Goal: Learn about a topic

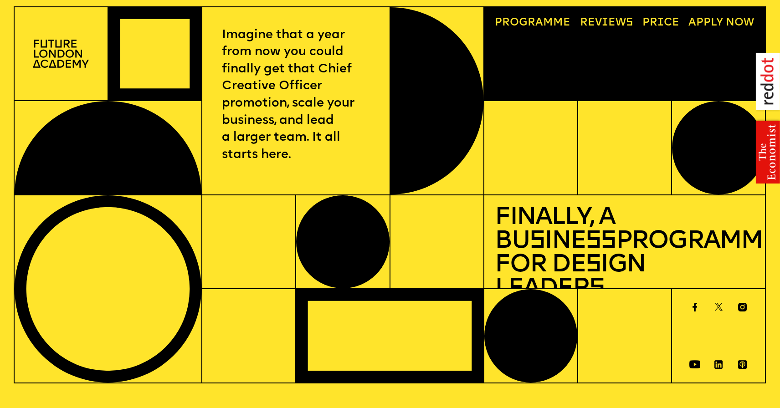
scroll to position [8, 0]
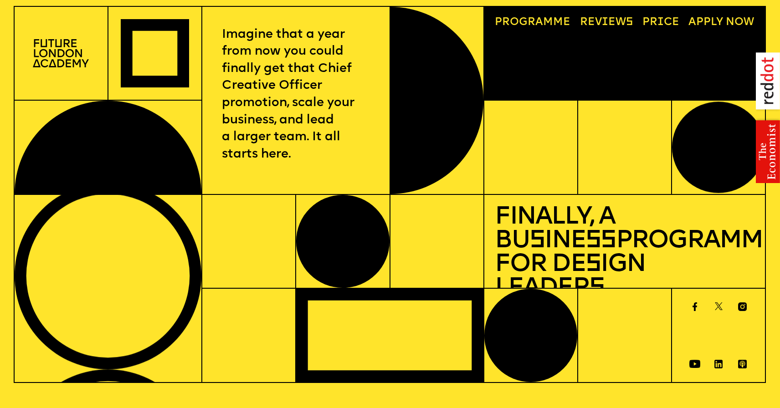
click at [538, 22] on span "a" at bounding box center [539, 22] width 8 height 11
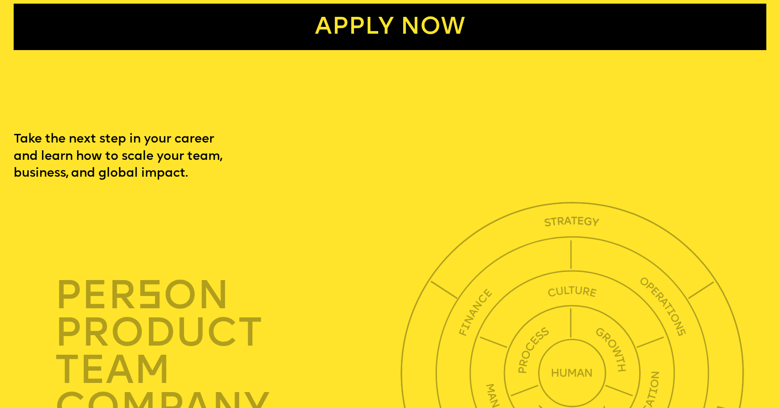
scroll to position [2581, 0]
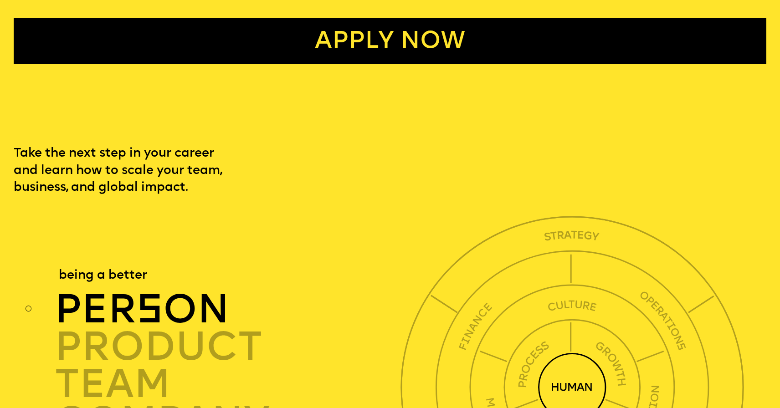
click at [178, 291] on div "per s on" at bounding box center [230, 309] width 351 height 37
click at [184, 291] on div "per s on" at bounding box center [230, 309] width 351 height 37
click at [189, 291] on div "per s on" at bounding box center [230, 309] width 351 height 37
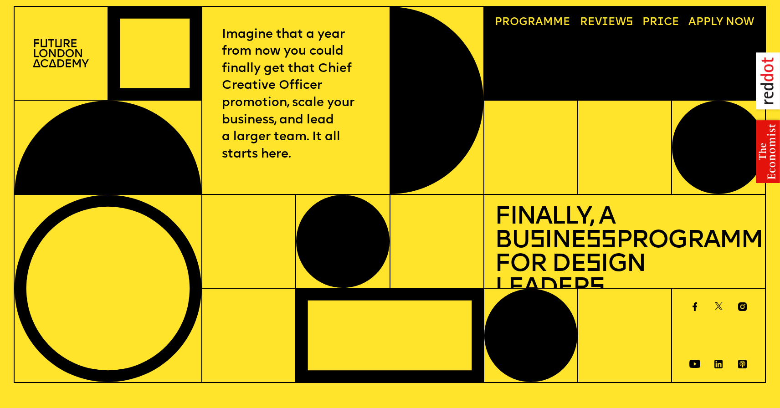
scroll to position [0, 0]
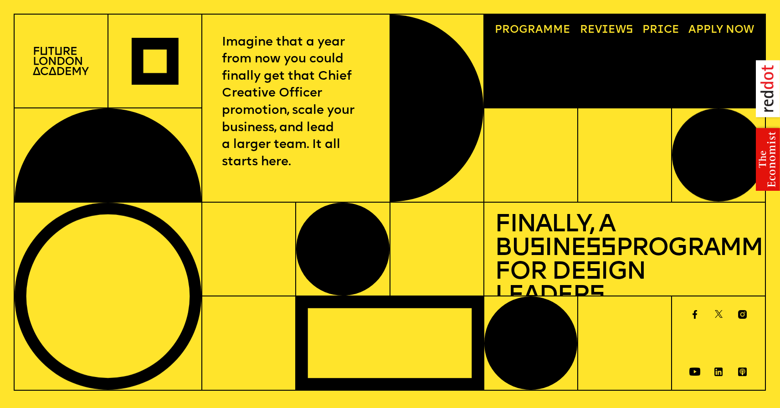
click at [540, 32] on span "a" at bounding box center [539, 30] width 8 height 11
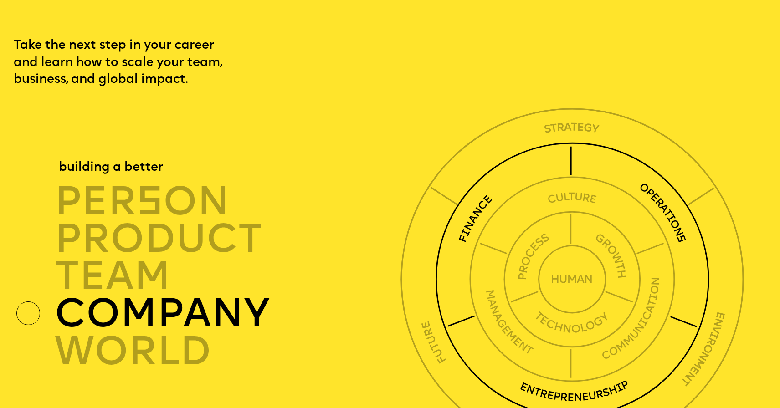
scroll to position [2689, 0]
click at [211, 295] on div "company" at bounding box center [230, 313] width 351 height 37
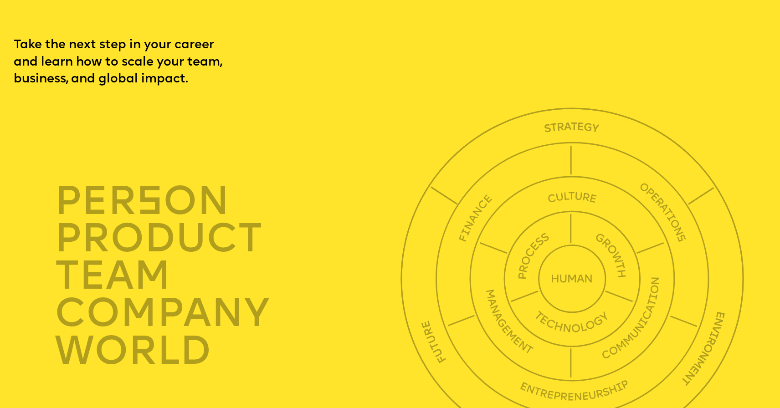
click at [30, 301] on div at bounding box center [28, 313] width 24 height 24
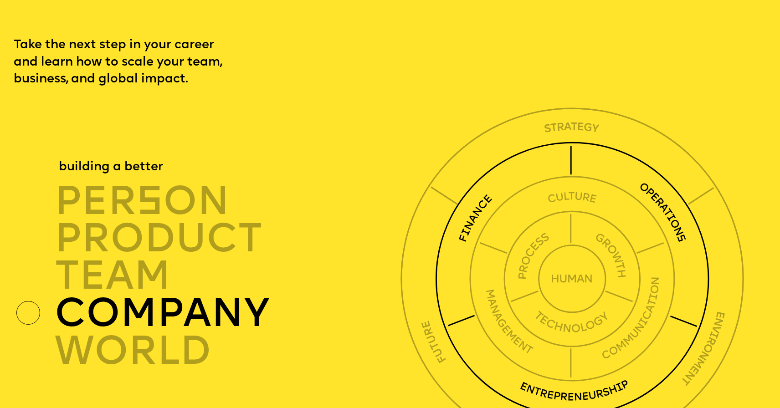
click at [71, 295] on div "company" at bounding box center [230, 313] width 351 height 37
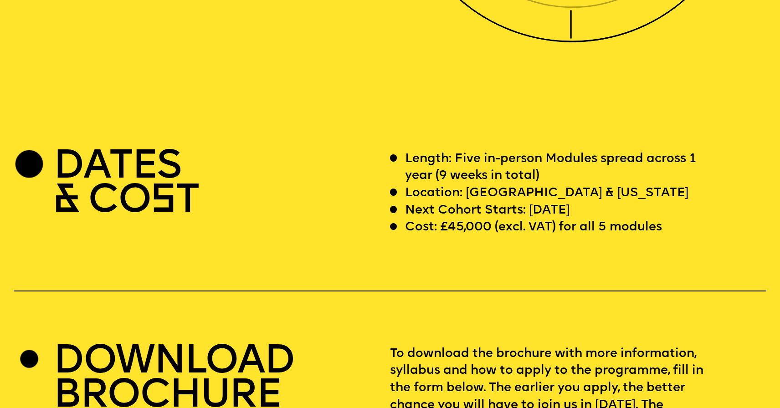
scroll to position [3148, 0]
